Goal: Task Accomplishment & Management: Manage account settings

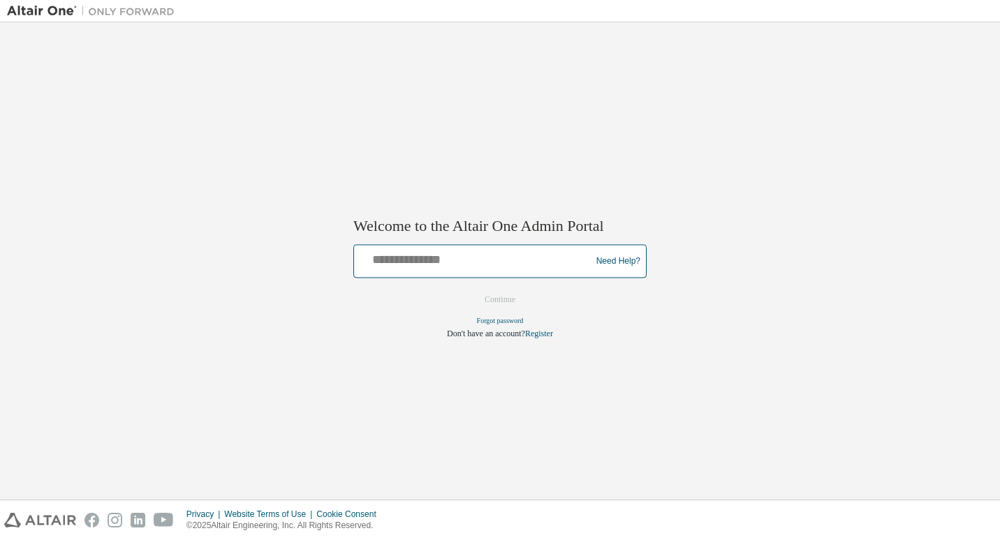
click at [457, 259] on input "text" at bounding box center [475, 259] width 230 height 20
type input "**********"
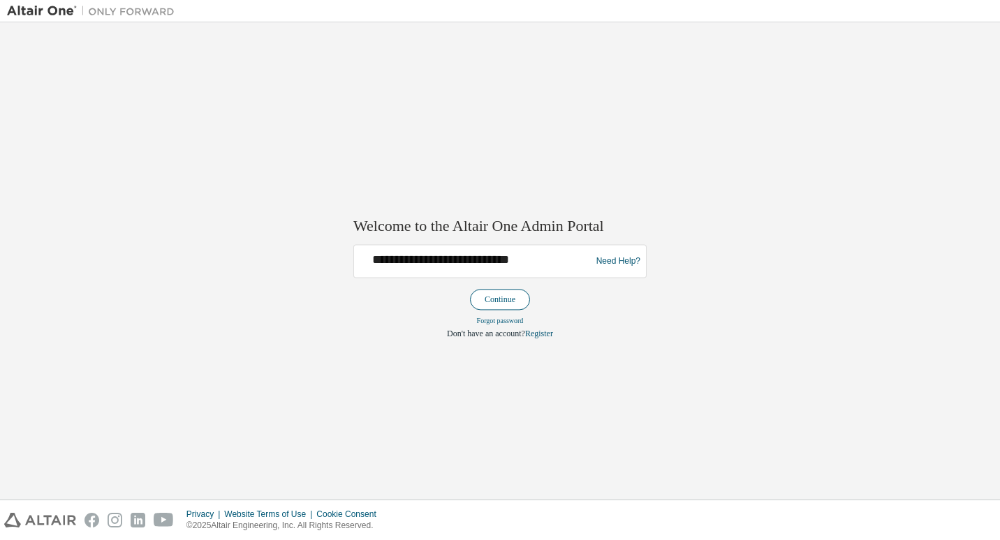
click at [514, 303] on button "Continue" at bounding box center [500, 300] width 60 height 21
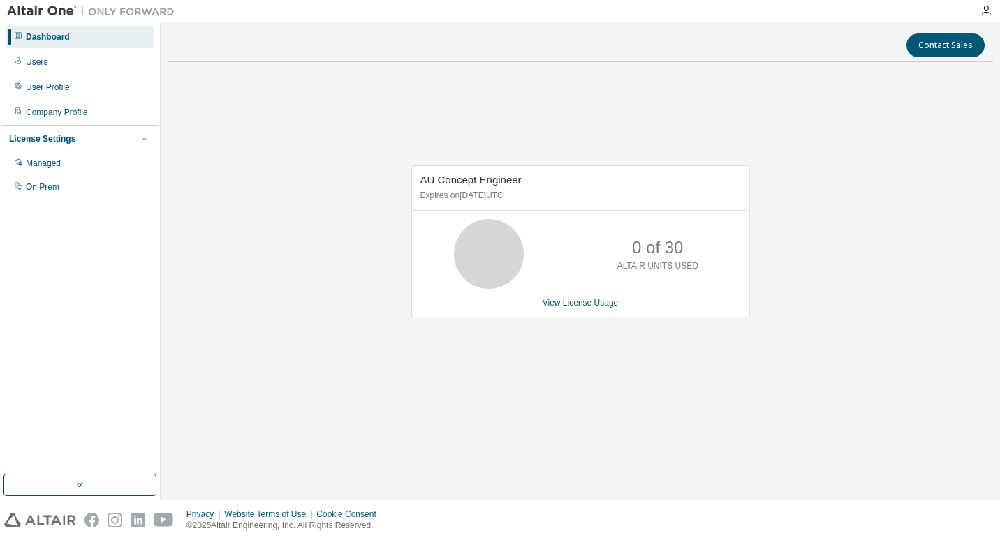
click at [282, 204] on div "AU Concept Engineer Expires on [DATE] UTC 0 of 30 ALTAIR UNITS USED View Licens…" at bounding box center [580, 248] width 825 height 351
click at [667, 415] on div "AU Concept Engineer Expires on [DATE] UTC 30 of 30 ALTAIR UNITS USED View Licen…" at bounding box center [580, 248] width 825 height 351
click at [54, 161] on div "Managed" at bounding box center [43, 163] width 35 height 11
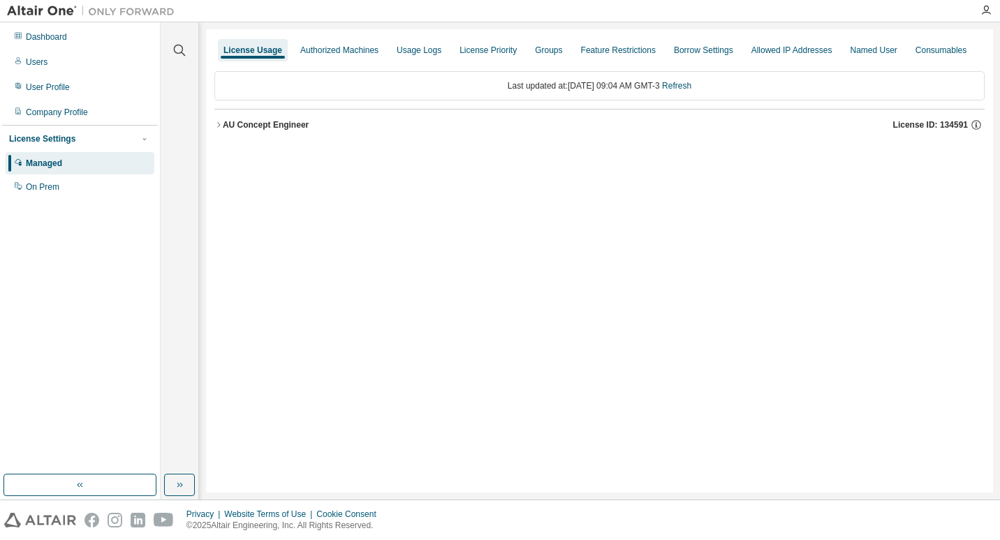
click at [219, 125] on icon "button" at bounding box center [218, 125] width 8 height 8
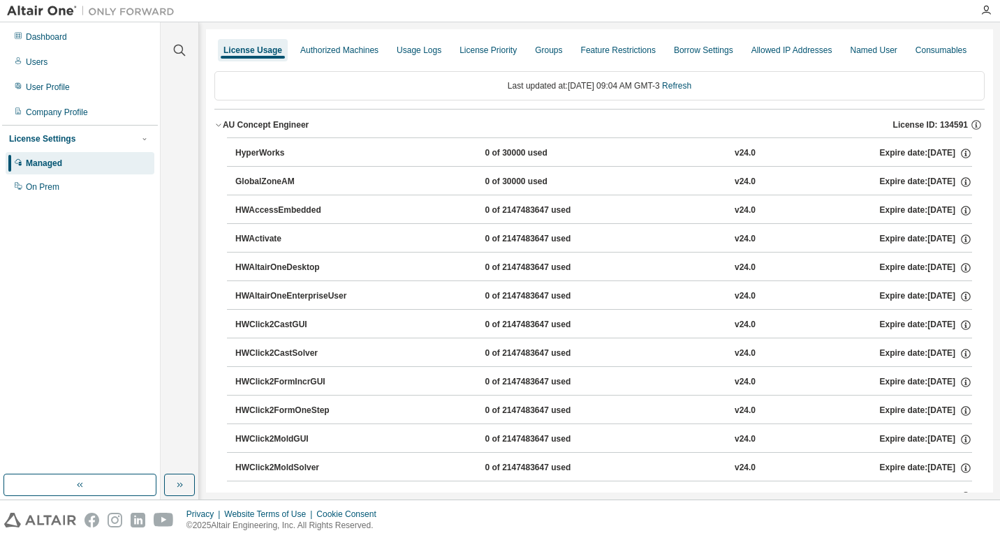
click at [256, 155] on div "HyperWorks" at bounding box center [298, 153] width 126 height 13
click at [879, 153] on div "Expire date: 2026-01-07" at bounding box center [925, 153] width 92 height 13
click at [360, 48] on div "Authorized Machines" at bounding box center [339, 50] width 78 height 11
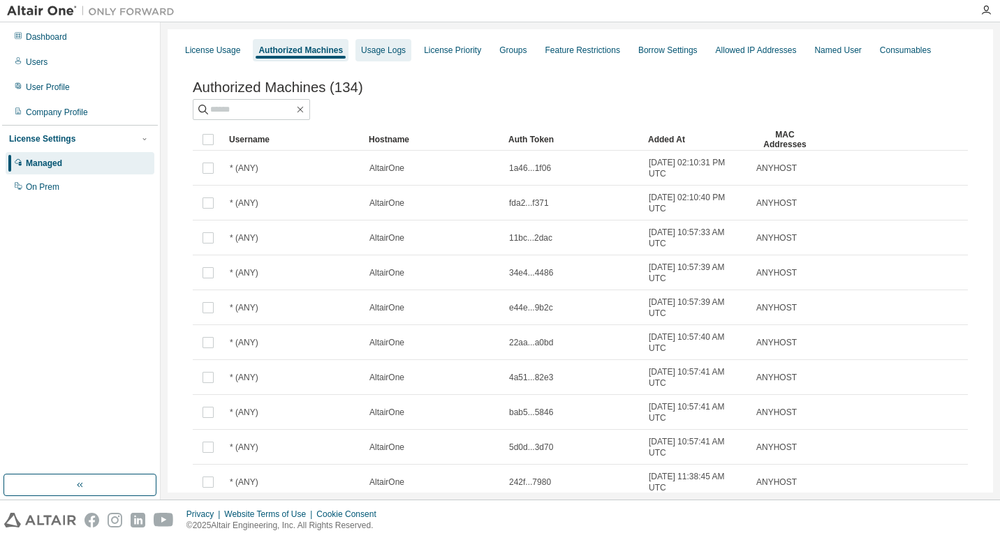
click at [381, 52] on div "Usage Logs" at bounding box center [383, 50] width 45 height 11
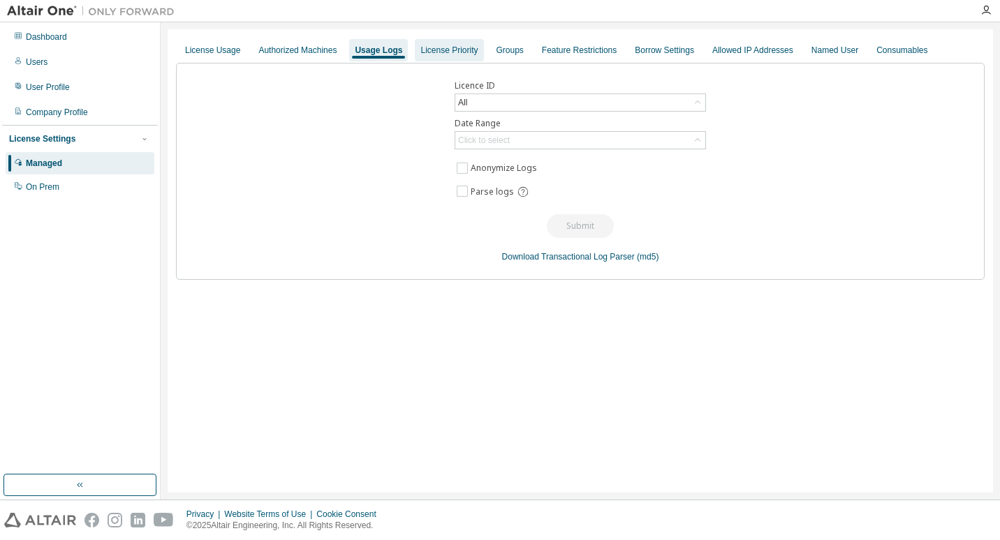
click at [434, 54] on div "License Priority" at bounding box center [448, 50] width 57 height 11
